Goal: Task Accomplishment & Management: Use online tool/utility

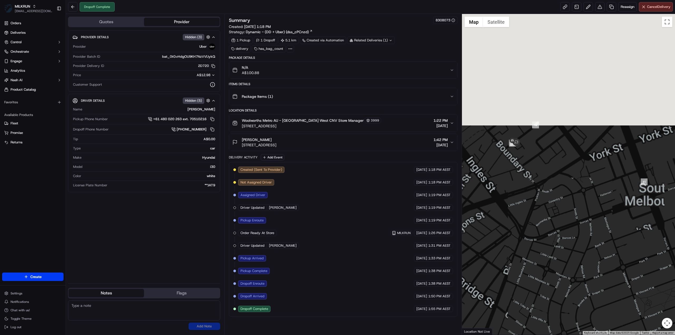
drag, startPoint x: 487, startPoint y: 82, endPoint x: 552, endPoint y: 210, distance: 143.9
click at [551, 210] on div at bounding box center [568, 174] width 213 height 321
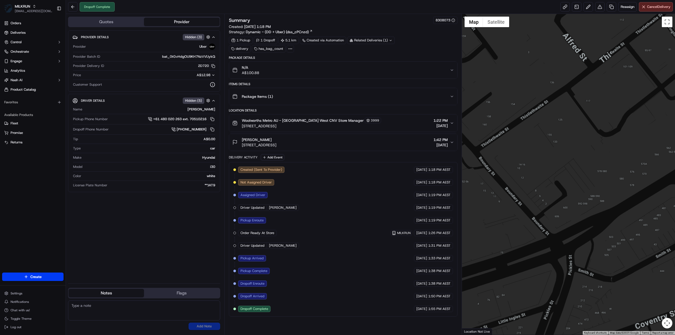
drag, startPoint x: 533, startPoint y: 179, endPoint x: 549, endPoint y: 194, distance: 21.4
click at [549, 194] on div "Quotes Provider Provider Details Hidden ( 3 ) Provider Uber Provider Batch ID b…" at bounding box center [370, 174] width 609 height 321
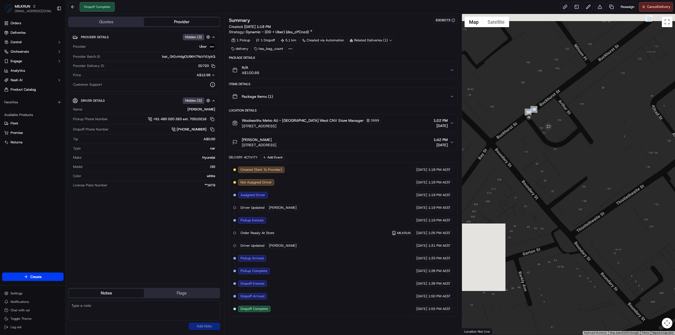
drag, startPoint x: 589, startPoint y: 209, endPoint x: 625, endPoint y: 249, distance: 54.7
click at [625, 249] on div at bounding box center [568, 174] width 213 height 321
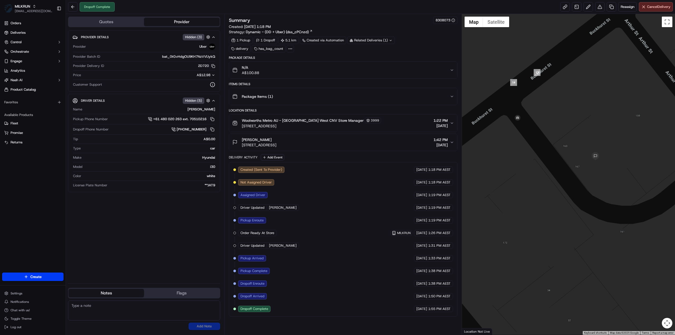
click at [443, 95] on div "Package Items ( 1 )" at bounding box center [340, 96] width 217 height 11
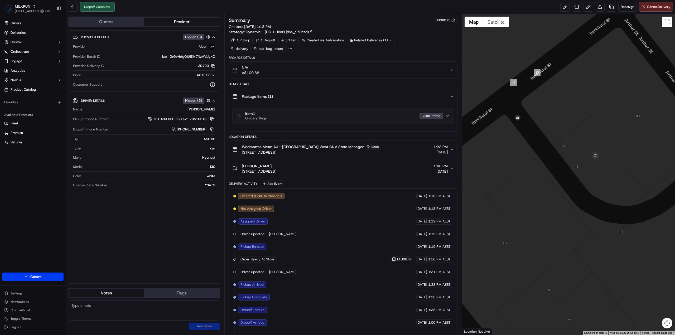
click at [442, 94] on div "Package Items ( 1 )" at bounding box center [340, 96] width 217 height 11
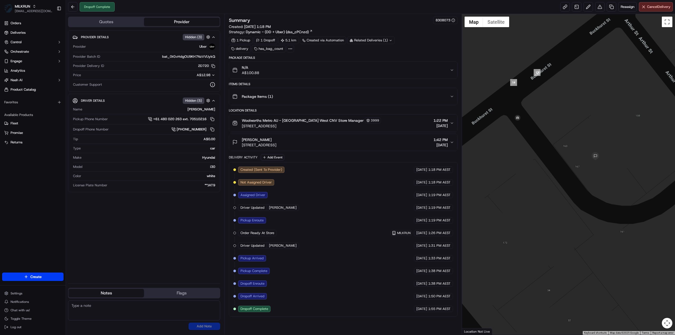
click at [442, 74] on div "N/A A$100.88" at bounding box center [340, 70] width 217 height 11
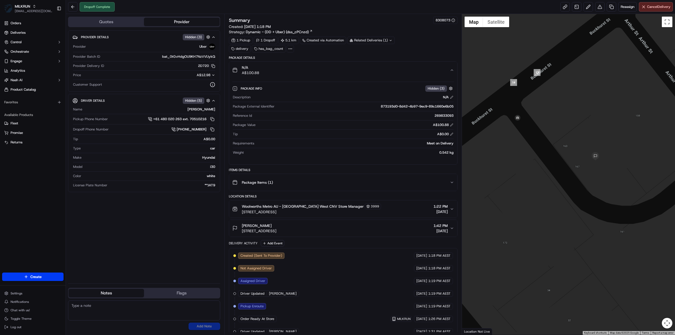
click at [447, 71] on div "N/A A$100.88" at bounding box center [340, 70] width 217 height 11
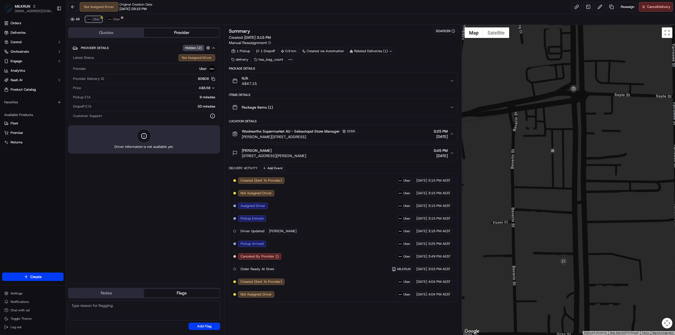
click at [96, 20] on span "Uber" at bounding box center [96, 19] width 7 height 4
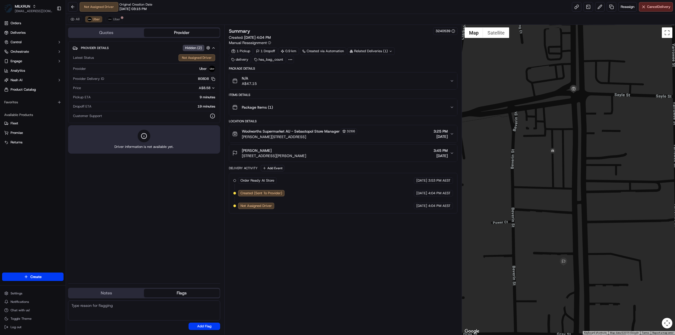
click at [282, 268] on div "Summary 3240539 Created: 17/09/2025 4:04 PM Manual Reassignment 1 Pickup 1 Drop…" at bounding box center [343, 179] width 229 height 305
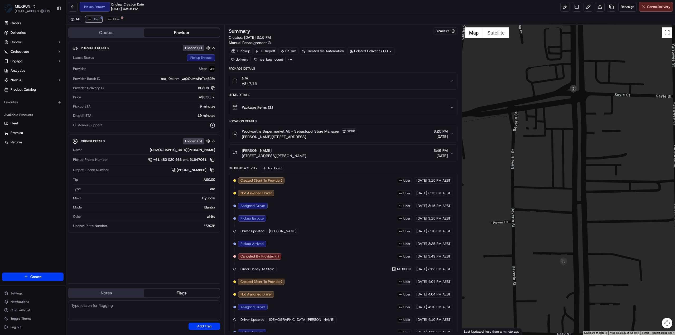
click at [97, 19] on span "Uber" at bounding box center [96, 19] width 7 height 4
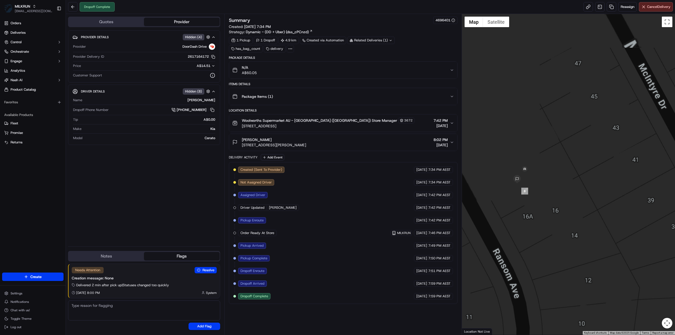
drag, startPoint x: 474, startPoint y: 203, endPoint x: 546, endPoint y: 238, distance: 79.8
click at [546, 238] on div at bounding box center [568, 174] width 213 height 321
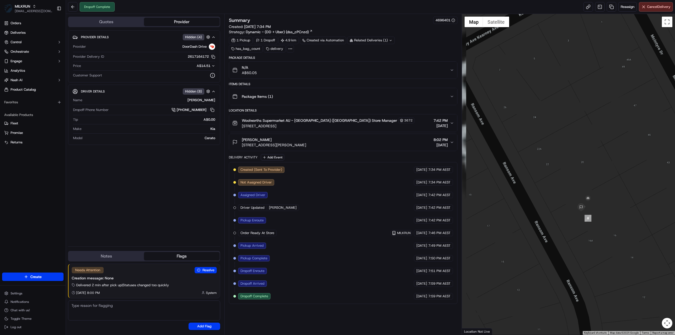
drag, startPoint x: 537, startPoint y: 215, endPoint x: 595, endPoint y: 244, distance: 65.0
click at [595, 244] on div at bounding box center [568, 174] width 213 height 321
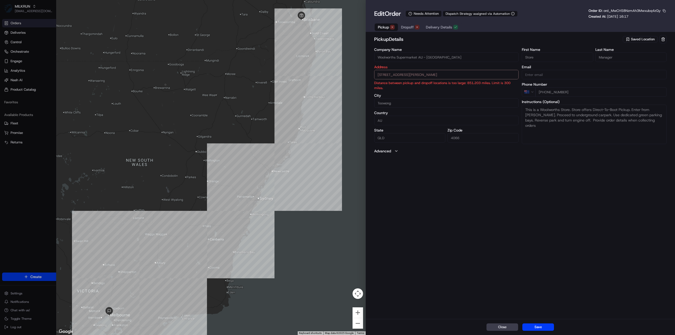
click at [408, 27] on span "Dropoff" at bounding box center [407, 27] width 13 height 5
click at [384, 28] on span "Pickup" at bounding box center [383, 27] width 11 height 5
click at [407, 29] on span "Dropoff" at bounding box center [407, 27] width 13 height 5
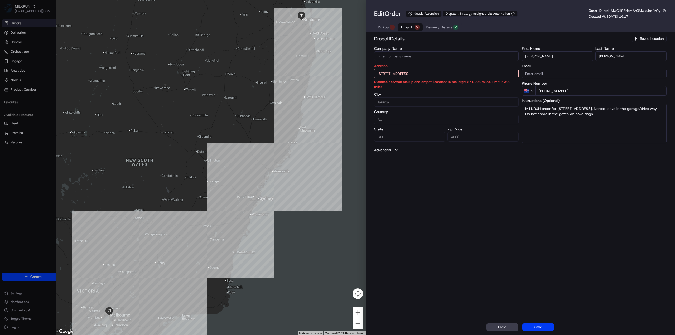
click at [384, 26] on span "Pickup" at bounding box center [383, 27] width 11 height 5
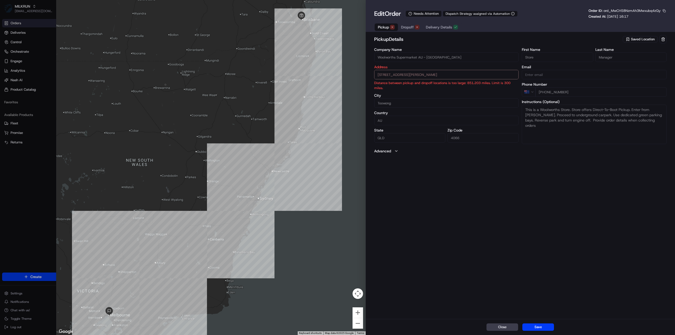
click at [409, 26] on span "Dropoff" at bounding box center [407, 27] width 13 height 5
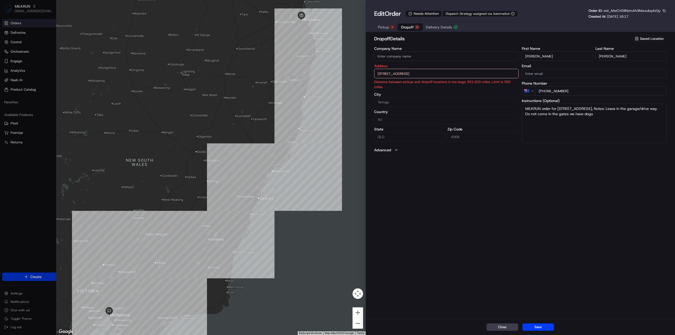
click at [468, 215] on div "dropoff Details Saved Location Company Name Address 25 Alexandra Ave, Taringa, …" at bounding box center [520, 176] width 309 height 285
click at [451, 77] on input "25 Alexandra Ave, Taringa, QLD 4068, AU" at bounding box center [446, 73] width 145 height 9
click at [431, 85] on div "25 Alexandra Ave, Taringa QLD 4068, Australia" at bounding box center [446, 85] width 142 height 8
type input "25 Alexandra Ave, Taringa QLD 4068, Australia"
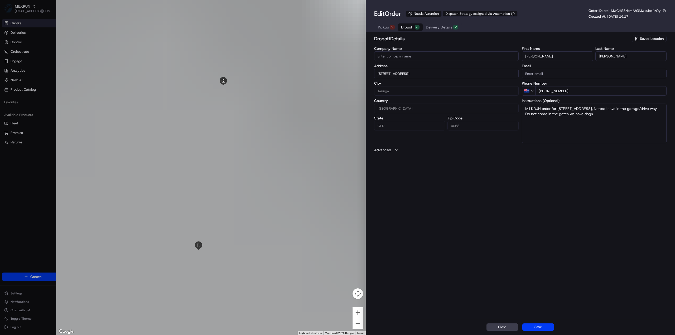
type input "Australia"
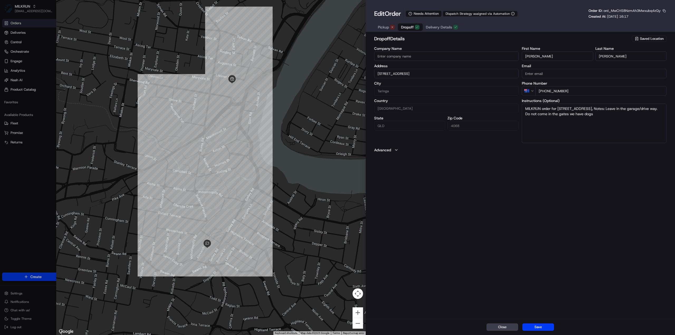
click at [382, 27] on span "Pickup" at bounding box center [383, 27] width 11 height 5
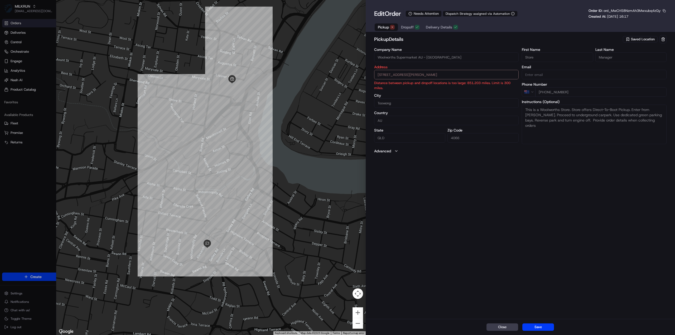
click at [437, 28] on span "Delivery Details" at bounding box center [439, 27] width 26 height 5
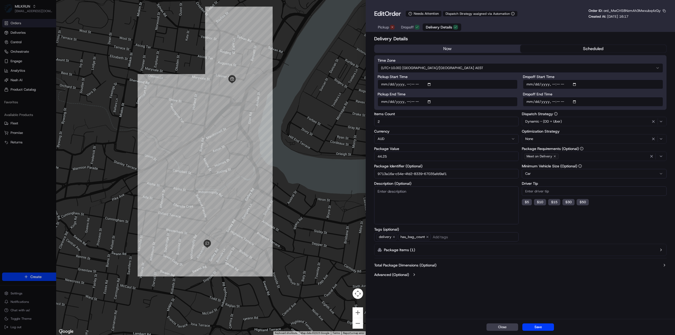
click at [458, 49] on button "now" at bounding box center [447, 49] width 146 height 8
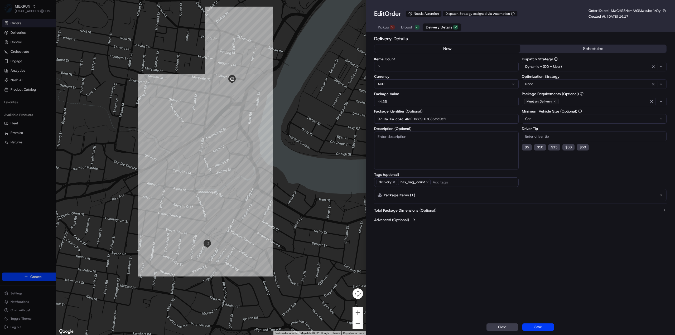
click at [452, 49] on button "now" at bounding box center [447, 49] width 146 height 8
click at [536, 325] on button "Save" at bounding box center [538, 326] width 32 height 7
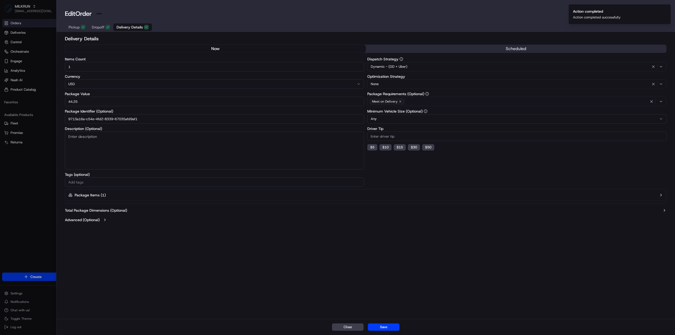
type input "1"
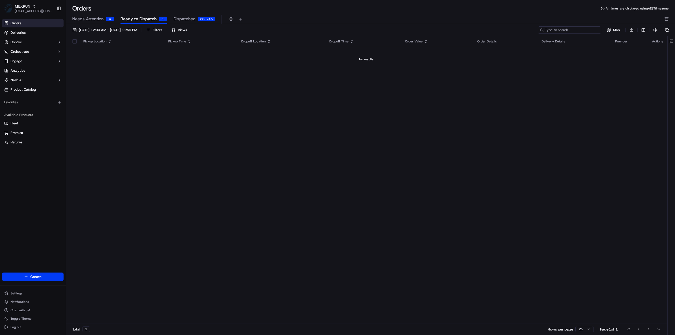
click at [576, 29] on input at bounding box center [569, 29] width 63 height 7
paste input "9713a16a-c54e-4fd2-8339-67035afd9af1"
type input "9713a16a-c54e-4fd2-8339-67035afd9af1"
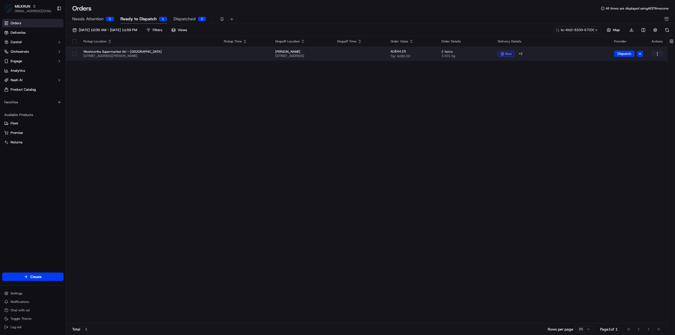
click at [662, 52] on html "MILKRUN jhobbs1@woolworths.com.au Toggle Sidebar Orders Deliveries Control Orch…" at bounding box center [337, 167] width 675 height 335
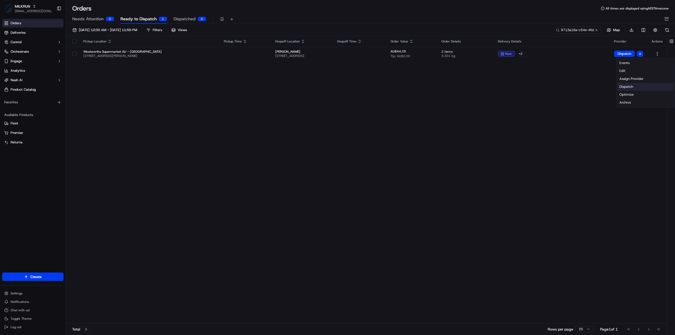
click at [629, 88] on div "Dispatch" at bounding box center [645, 87] width 56 height 8
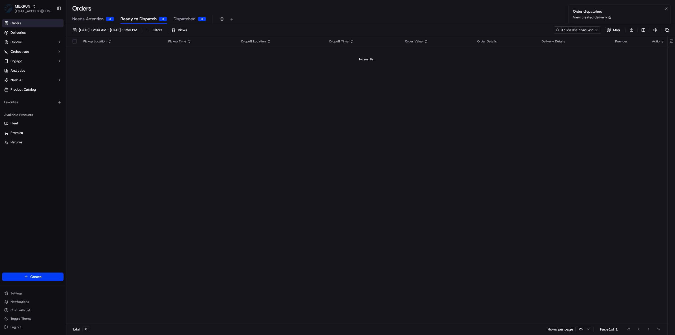
click at [583, 17] on link "View created delivery" at bounding box center [590, 17] width 34 height 5
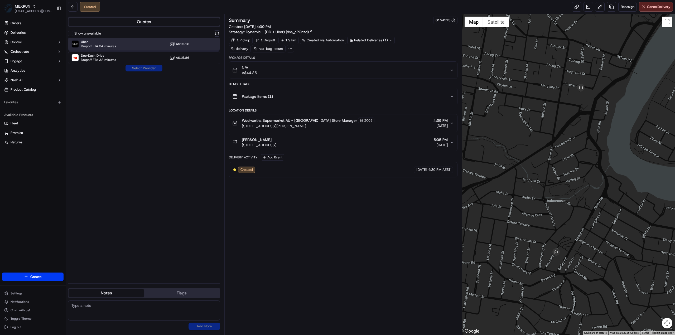
click at [111, 45] on span "Dropoff ETA 34 minutes" at bounding box center [98, 46] width 35 height 4
click at [142, 69] on button "Assign Provider" at bounding box center [143, 68] width 37 height 6
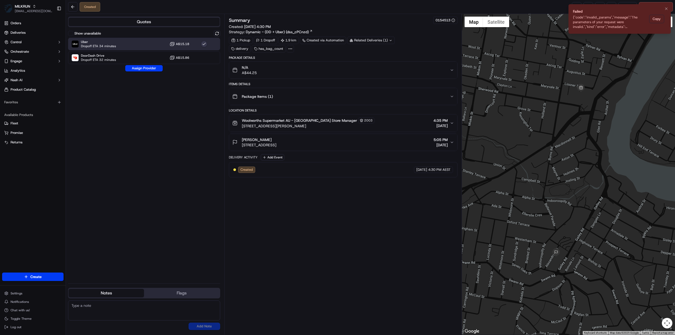
click at [628, 22] on div "{"code":"invalid_params","message":"The parameters of your request were invalid…" at bounding box center [610, 22] width 74 height 14
click at [626, 23] on div "{"code":"invalid_params","message":"The parameters of your request were invalid…" at bounding box center [610, 22] width 74 height 14
click at [626, 21] on div "{"code":"invalid_params","message":"The parameters of your request were invalid…" at bounding box center [610, 22] width 74 height 14
click at [620, 21] on div "{"code":"invalid_params","message":"The parameters of your request were invalid…" at bounding box center [610, 22] width 74 height 14
click at [669, 10] on button "Notifications (F8)" at bounding box center [666, 9] width 6 height 6
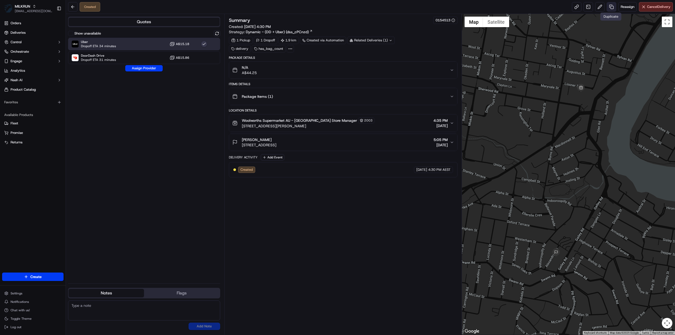
click at [611, 8] on link at bounding box center [611, 6] width 9 height 9
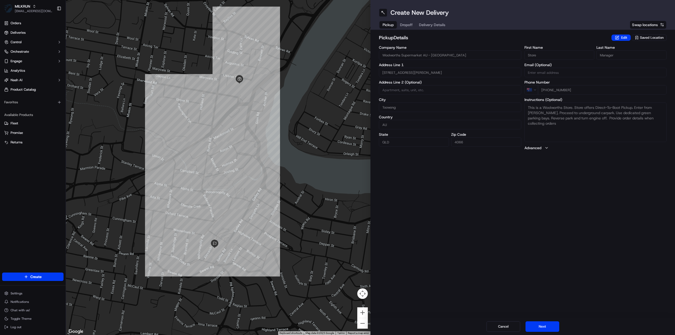
click at [408, 24] on span "Dropoff" at bounding box center [406, 24] width 13 height 5
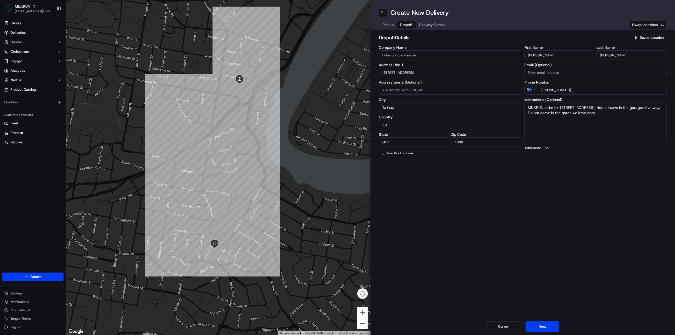
click at [427, 24] on span "Delivery Details" at bounding box center [432, 24] width 26 height 5
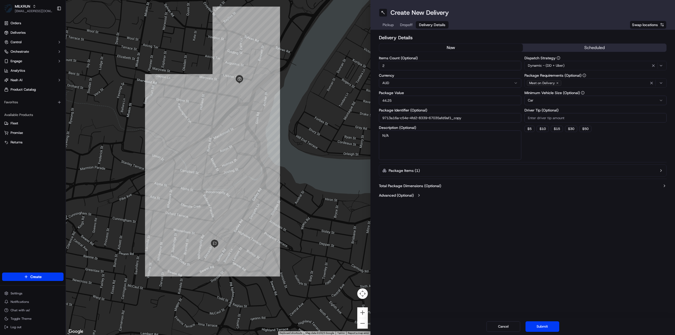
click at [447, 47] on button "now" at bounding box center [451, 48] width 144 height 8
click at [474, 117] on input "9713a16a-c54e-4fd2-8339-67035afd9af1_copy" at bounding box center [450, 117] width 142 height 9
type input "9713a16a-c54e-4fd2-8339-67035afd9af1_2"
click at [546, 334] on div "Cancel Submit" at bounding box center [522, 326] width 304 height 17
click at [545, 326] on button "Submit" at bounding box center [542, 326] width 34 height 11
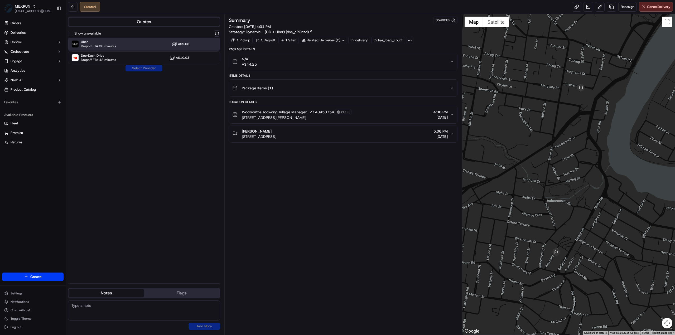
click at [122, 45] on div "Uber Dropoff ETA 30 minutes A$9.68" at bounding box center [144, 44] width 152 height 13
click at [154, 67] on button "Assign Provider" at bounding box center [143, 68] width 37 height 6
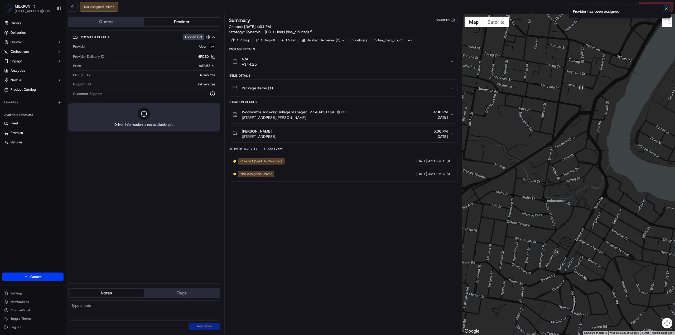
click at [666, 9] on icon "Notifications (F8)" at bounding box center [666, 9] width 4 height 4
click at [576, 6] on link at bounding box center [576, 6] width 9 height 9
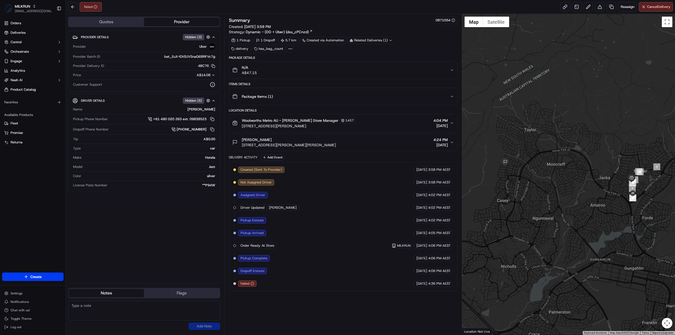
click at [293, 310] on div "Summary 0871554 Created: [DATE] 3:58 PM Strategy: Dynamic - (DD + Uber) (dss_cP…" at bounding box center [343, 175] width 229 height 316
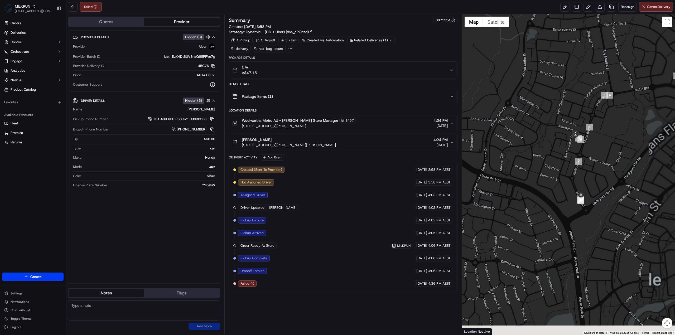
drag, startPoint x: 614, startPoint y: 193, endPoint x: 542, endPoint y: 165, distance: 77.6
click at [542, 165] on div at bounding box center [568, 174] width 213 height 321
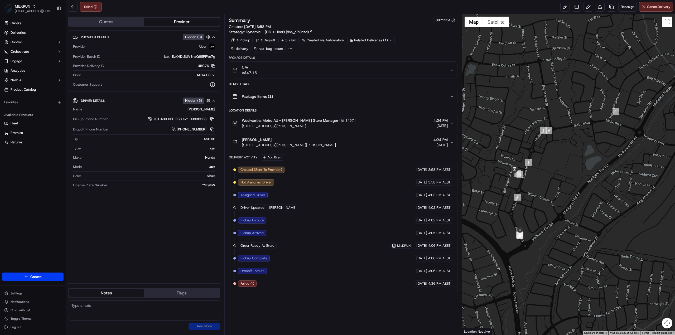
drag, startPoint x: 624, startPoint y: 128, endPoint x: 566, endPoint y: 166, distance: 70.0
click at [566, 166] on div at bounding box center [568, 174] width 213 height 321
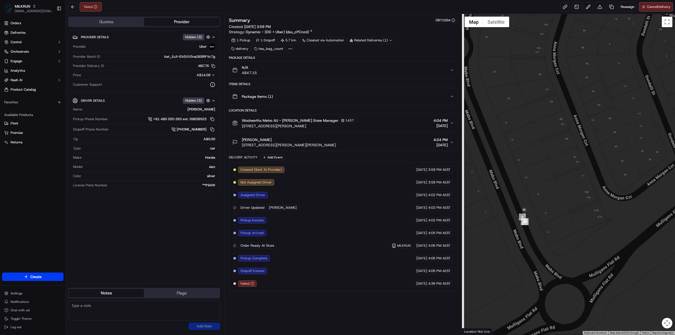
drag, startPoint x: 498, startPoint y: 256, endPoint x: 554, endPoint y: 247, distance: 56.0
click at [554, 247] on div at bounding box center [568, 174] width 213 height 321
